Goal: Task Accomplishment & Management: Use online tool/utility

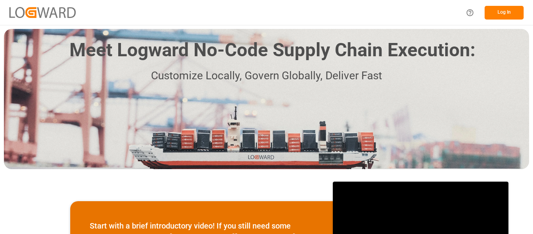
click at [94, 96] on div "Meet Logward No-Code Supply Chain Execution: Customize Locally, Govern Globally…" at bounding box center [266, 99] width 525 height 140
click at [513, 18] on button "Log In" at bounding box center [503, 13] width 39 height 14
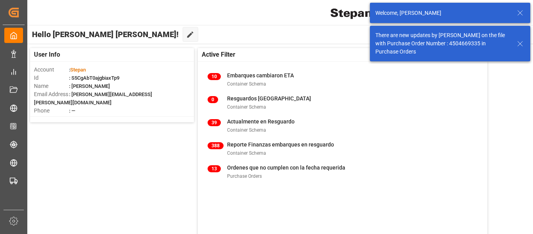
click at [517, 44] on icon at bounding box center [519, 43] width 9 height 9
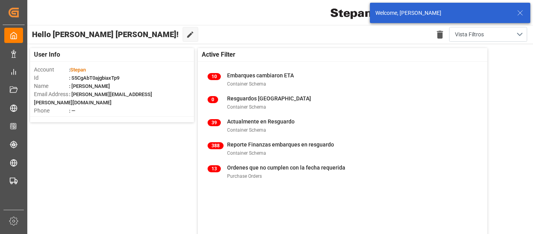
click at [518, 15] on line at bounding box center [519, 13] width 5 height 5
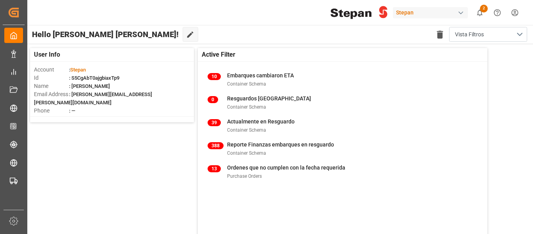
click at [510, 16] on html "Created by potrace 1.15, written by [PERSON_NAME] [DATE]-[DATE] Created by potr…" at bounding box center [266, 117] width 533 height 234
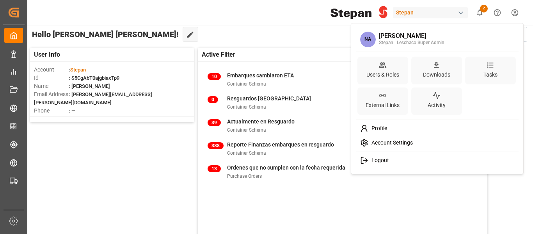
click at [449, 204] on html "Created by potrace 1.15, written by [PERSON_NAME] [DATE]-[DATE] Created by potr…" at bounding box center [266, 117] width 533 height 234
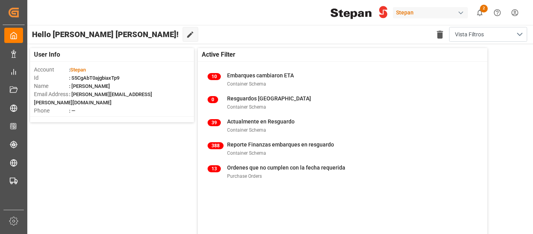
click at [406, 37] on div "Hello [PERSON_NAME] [PERSON_NAME]! Edit Cockpit Delete template Vista Filtros" at bounding box center [279, 34] width 506 height 19
click at [196, 23] on div "Stepan 2 Notifications Only show unread All Mark all categories read No notific…" at bounding box center [277, 12] width 511 height 25
click at [132, 192] on div "User Info Account : [PERSON_NAME] : S5CgAbT0ajgbiaxTp9 Name : [PERSON_NAME] Ema…" at bounding box center [279, 202] width 506 height 316
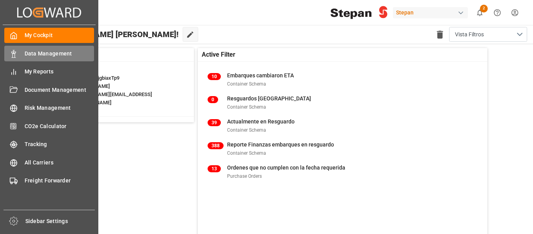
click at [23, 53] on div "Data Management Data Management" at bounding box center [49, 53] width 90 height 15
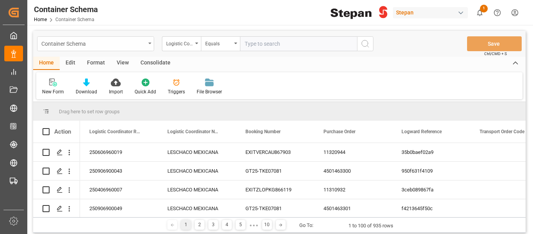
click at [143, 42] on div "Container Schema" at bounding box center [93, 43] width 104 height 10
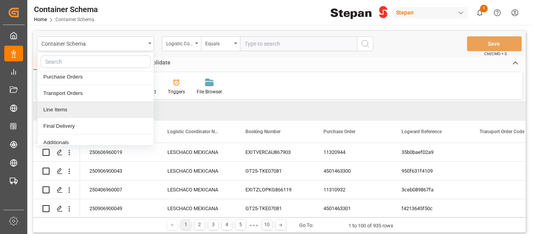
scroll to position [19, 0]
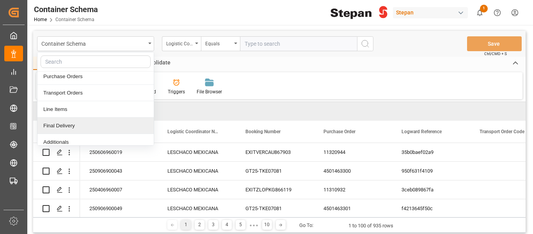
click at [64, 128] on div "Final Delivery" at bounding box center [95, 125] width 116 height 16
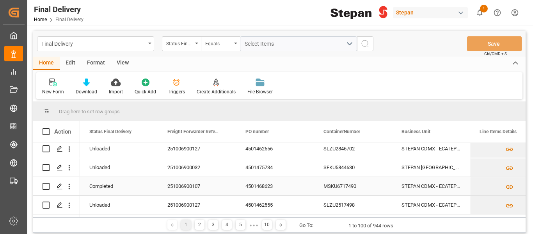
scroll to position [78, 0]
click at [57, 189] on icon "Press SPACE to select this row." at bounding box center [60, 186] width 6 height 6
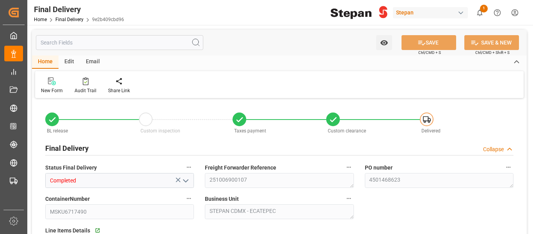
type input "[DATE]"
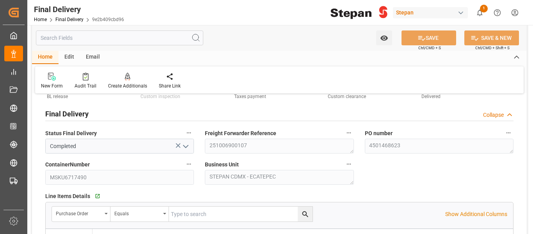
scroll to position [49, 0]
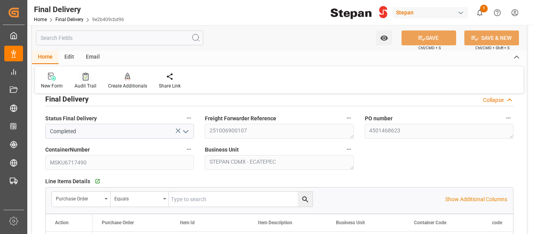
click at [85, 82] on div "Audit Trail" at bounding box center [86, 80] width 34 height 17
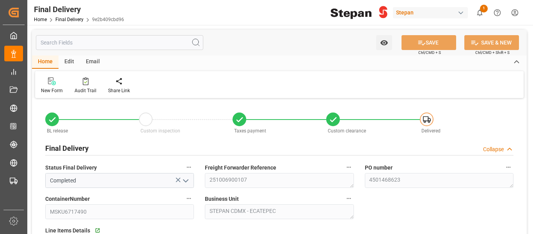
type input "[DATE]"
click at [65, 16] on div "Home Final Delivery 9e2b409cbd96" at bounding box center [79, 19] width 90 height 8
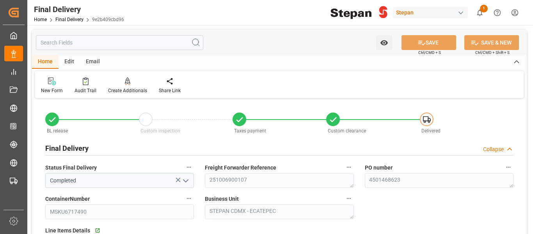
click at [74, 25] on header "Final Delivery Home Final Delivery 9e2b409cbd96 Stepan 1 Notifications Only sho…" at bounding box center [277, 12] width 511 height 25
click at [71, 20] on link "Final Delivery" at bounding box center [69, 19] width 28 height 5
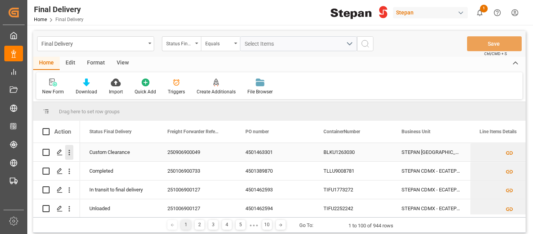
click at [69, 153] on icon "open menu" at bounding box center [69, 152] width 8 height 8
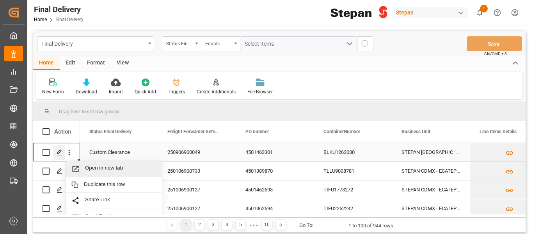
click at [59, 153] on polygon "Press SPACE to select this row." at bounding box center [59, 152] width 4 height 4
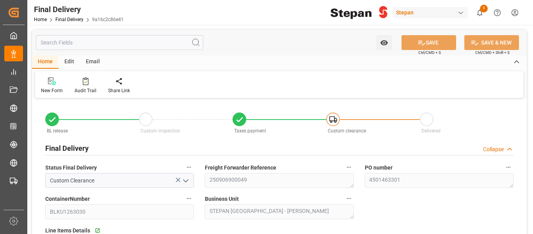
type input "[DATE]"
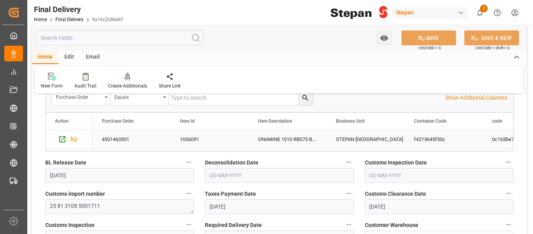
scroll to position [151, 0]
click at [83, 84] on div "Audit Trail" at bounding box center [85, 85] width 22 height 7
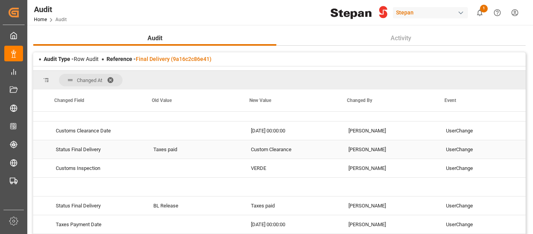
scroll to position [0, 281]
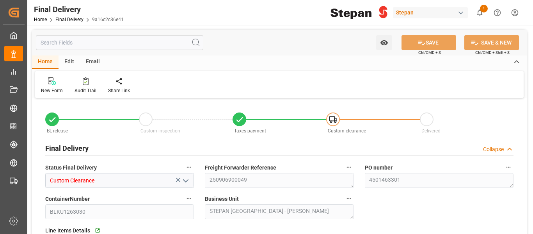
type input "[DATE]"
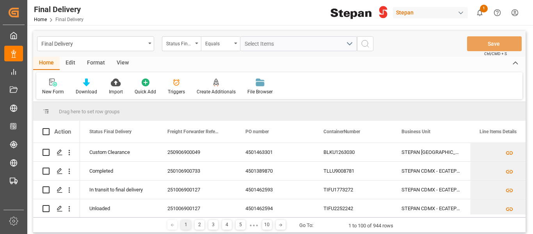
click at [195, 65] on div "Home Edit Format View" at bounding box center [279, 63] width 492 height 13
click at [114, 15] on div "Final Delivery Home Final Delivery Stepan 1 Notifications Only show unread All …" at bounding box center [277, 12] width 511 height 25
click at [79, 46] on div "Final Delivery" at bounding box center [93, 43] width 104 height 10
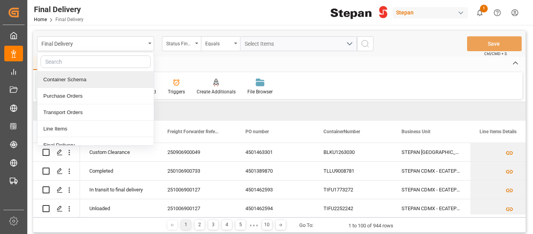
click at [96, 79] on div "Container Schema" at bounding box center [95, 79] width 116 height 16
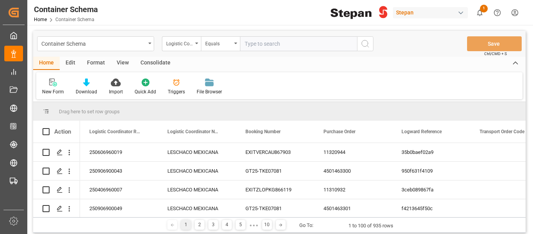
click at [69, 62] on div "Edit" at bounding box center [70, 63] width 21 height 13
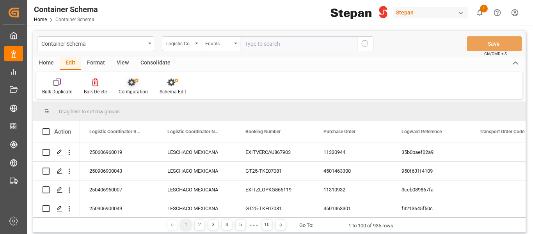
click at [126, 90] on div "Configuration" at bounding box center [133, 91] width 29 height 7
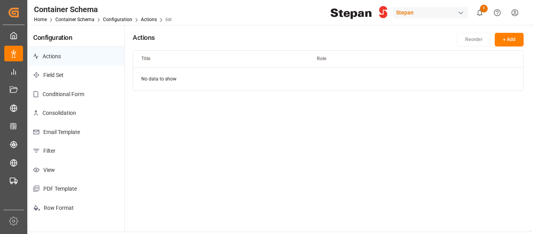
click at [87, 101] on p "Conditional Form" at bounding box center [75, 94] width 97 height 19
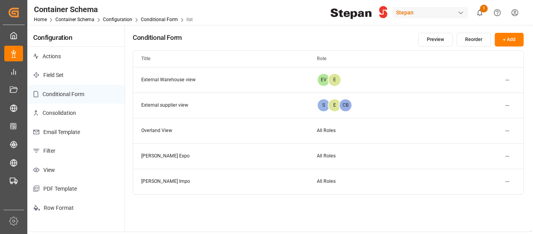
click at [504, 131] on html "Created by potrace 1.15, written by [PERSON_NAME] [DATE]-[DATE] Created by potr…" at bounding box center [266, 117] width 533 height 234
click at [385, 208] on html "Created by potrace 1.15, written by [PERSON_NAME] [DATE]-[DATE] Created by potr…" at bounding box center [266, 117] width 533 height 234
